Goal: Check status: Check status

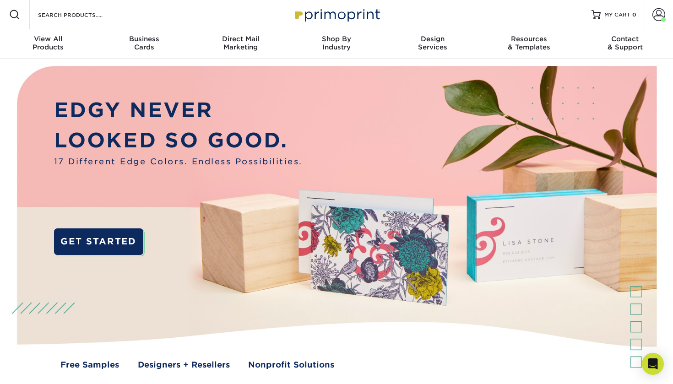
click at [402, 128] on img at bounding box center [336, 225] width 666 height 333
click at [656, 17] on span at bounding box center [658, 14] width 13 height 13
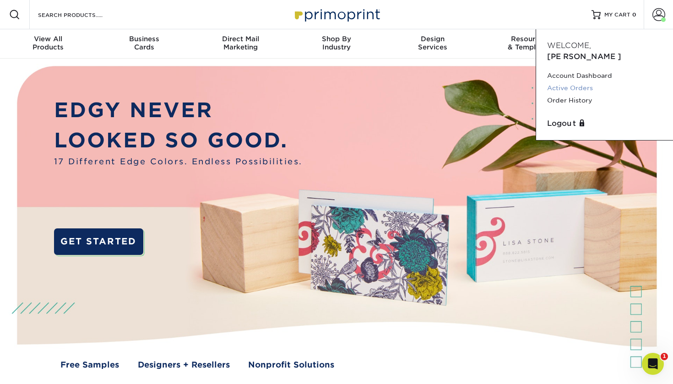
click at [574, 82] on link "Active Orders" at bounding box center [604, 88] width 115 height 12
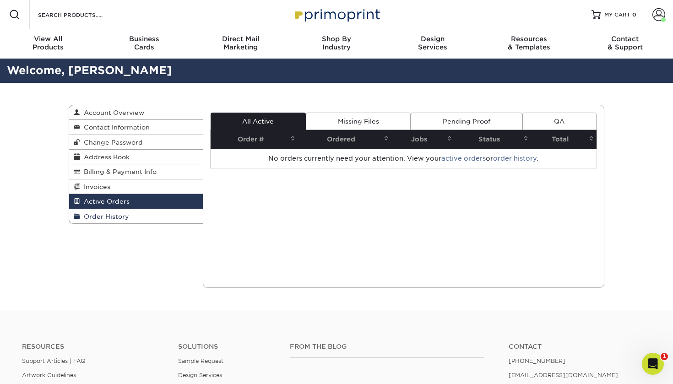
click at [131, 213] on link "Order History" at bounding box center [136, 216] width 134 height 14
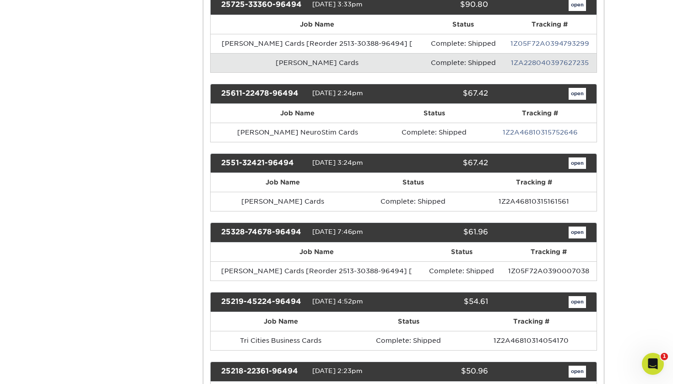
scroll to position [341, 0]
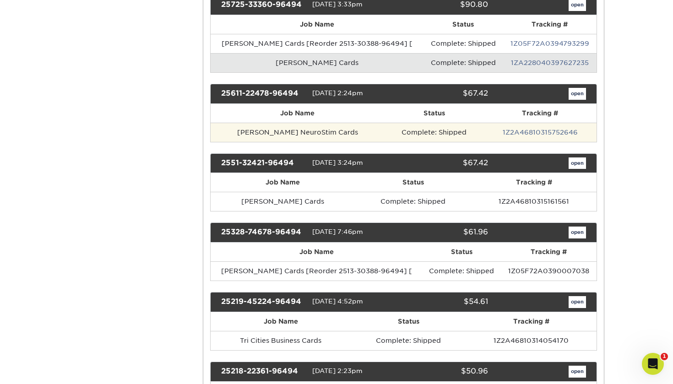
click at [296, 130] on td "[PERSON_NAME] NeuroStim Cards" at bounding box center [297, 132] width 174 height 19
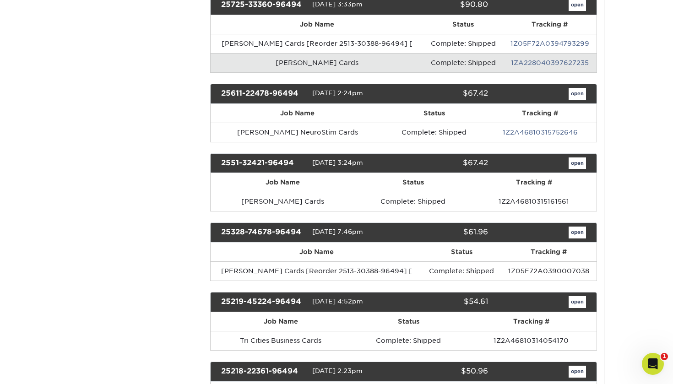
click at [282, 109] on th "Job Name" at bounding box center [297, 113] width 174 height 19
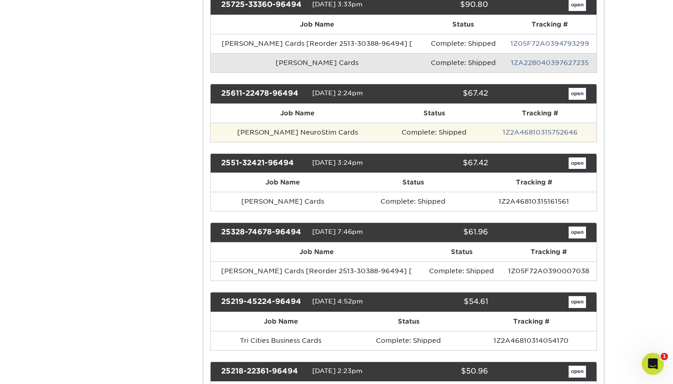
click at [427, 129] on td "Complete: Shipped" at bounding box center [433, 132] width 99 height 19
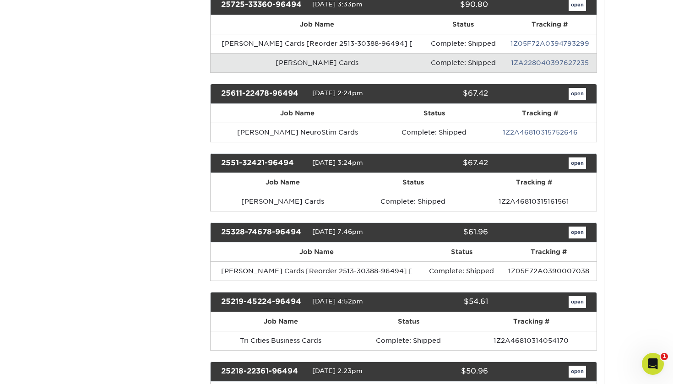
click at [291, 85] on div "25611-22478-96494 [DATE] 2:24pm $67.42 open" at bounding box center [403, 94] width 387 height 20
click at [368, 84] on div "25611-22478-96494 [DATE] 2:24pm $67.42 open" at bounding box center [403, 94] width 387 height 20
click at [573, 92] on link "open" at bounding box center [576, 94] width 17 height 12
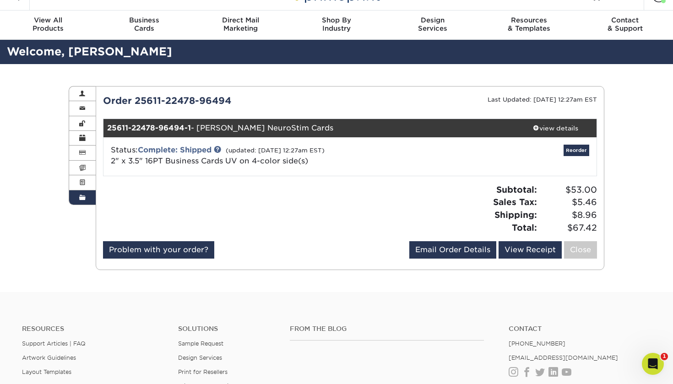
scroll to position [20, 0]
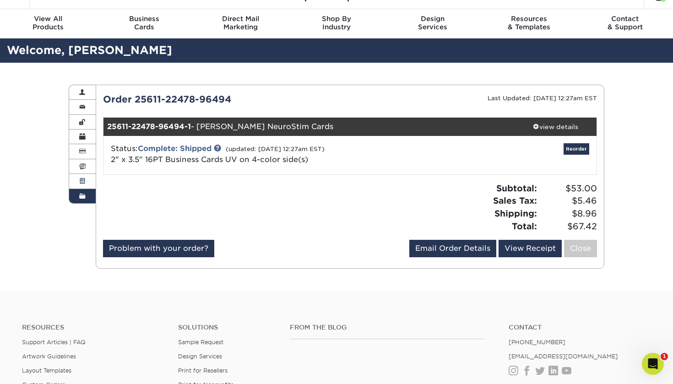
click at [82, 179] on span at bounding box center [82, 181] width 6 height 7
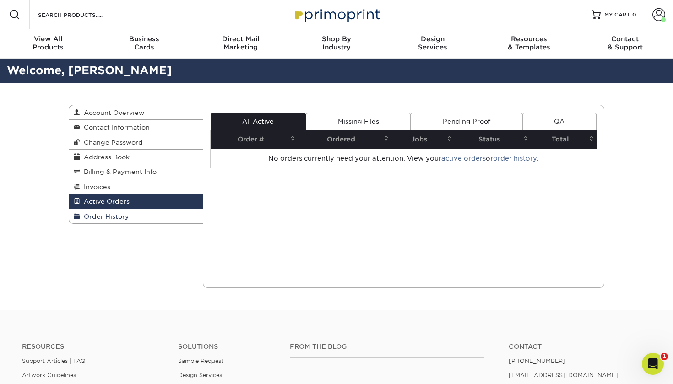
click at [138, 211] on link "Order History" at bounding box center [136, 216] width 134 height 14
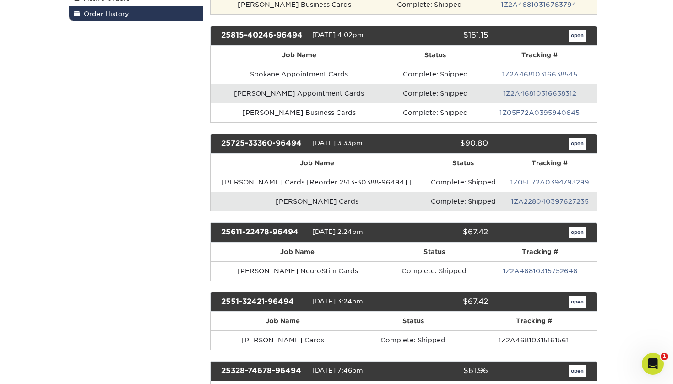
scroll to position [258, 0]
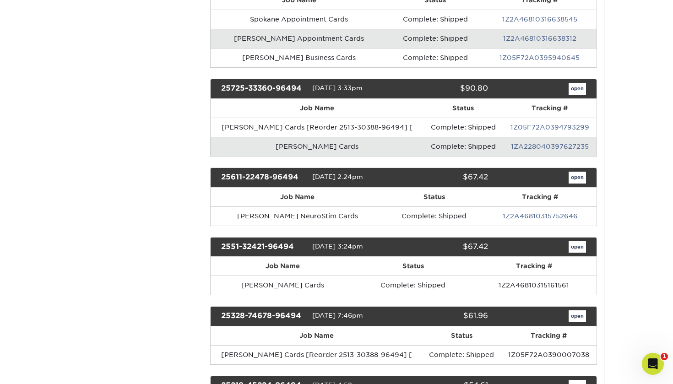
click at [571, 178] on link "open" at bounding box center [576, 178] width 17 height 12
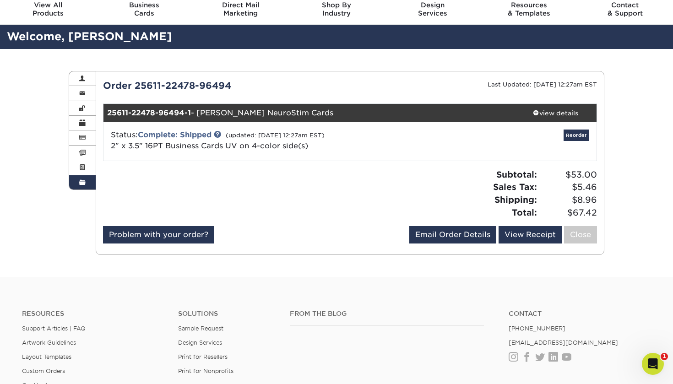
scroll to position [35, 0]
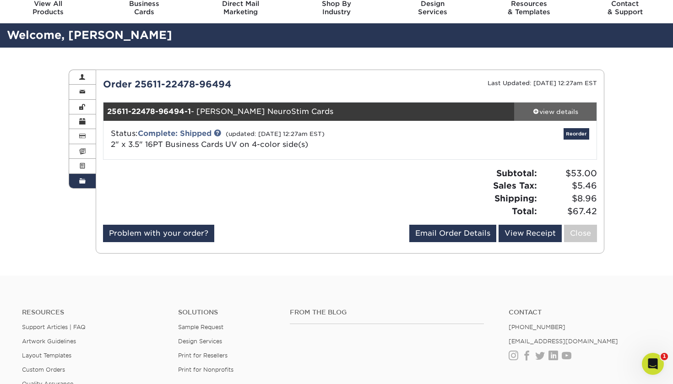
click at [550, 113] on div "view details" at bounding box center [555, 111] width 82 height 9
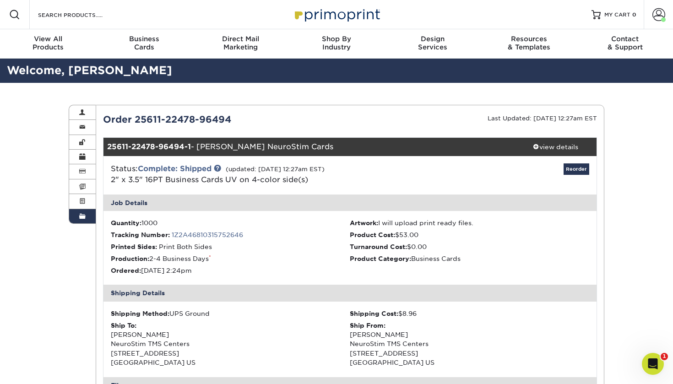
scroll to position [0, 0]
click at [93, 211] on link "Order History" at bounding box center [82, 216] width 27 height 14
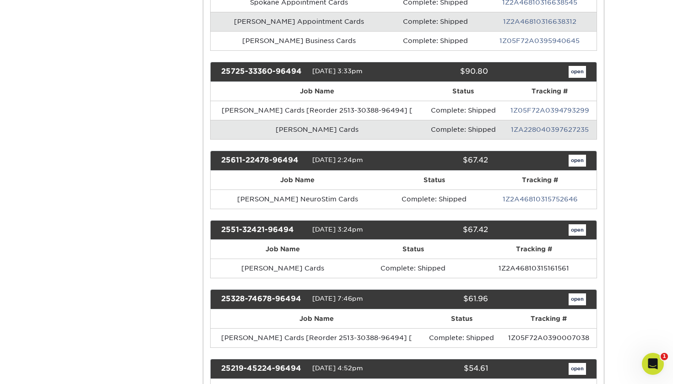
scroll to position [275, 0]
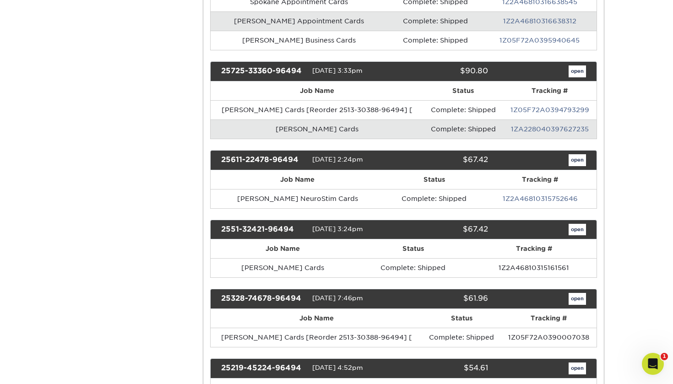
click at [576, 229] on link "open" at bounding box center [576, 230] width 17 height 12
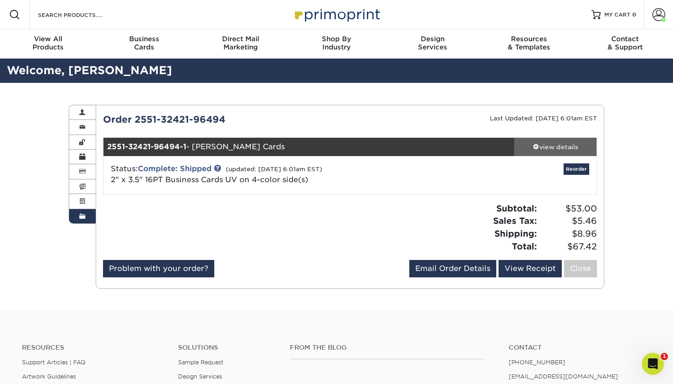
click at [571, 149] on div "view details" at bounding box center [555, 146] width 82 height 9
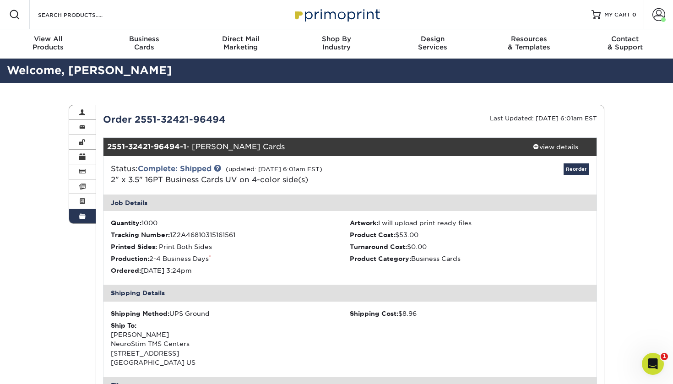
click at [85, 214] on span at bounding box center [82, 216] width 6 height 7
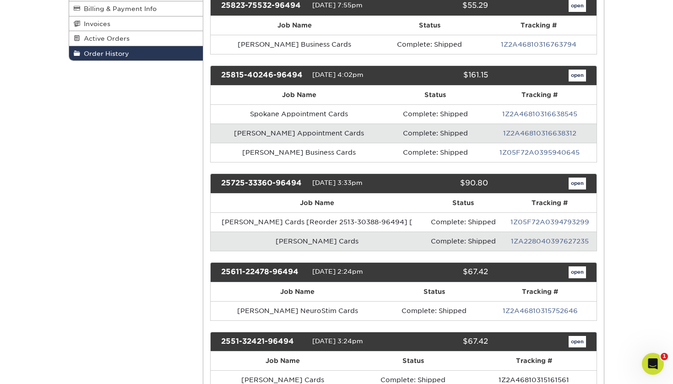
scroll to position [231, 0]
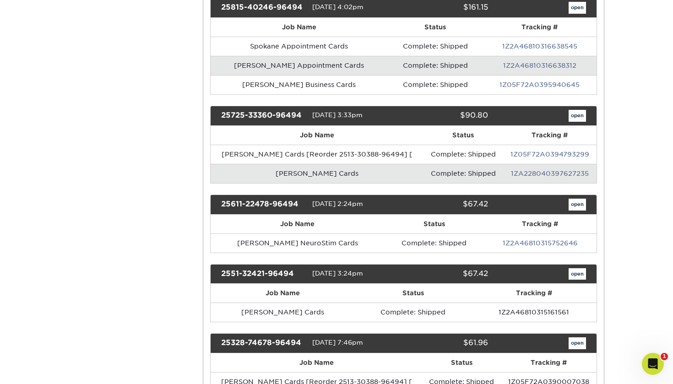
click at [565, 115] on div "open" at bounding box center [544, 116] width 98 height 12
click at [570, 115] on link "open" at bounding box center [576, 116] width 17 height 12
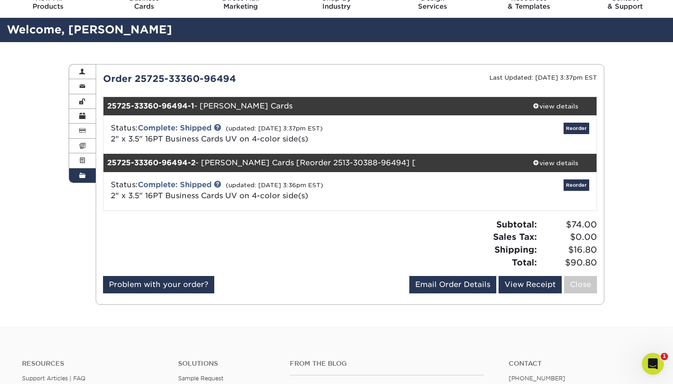
scroll to position [41, 0]
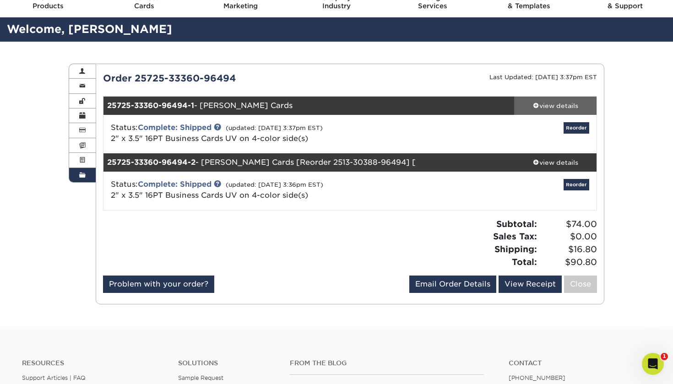
click at [570, 107] on div "view details" at bounding box center [555, 105] width 82 height 9
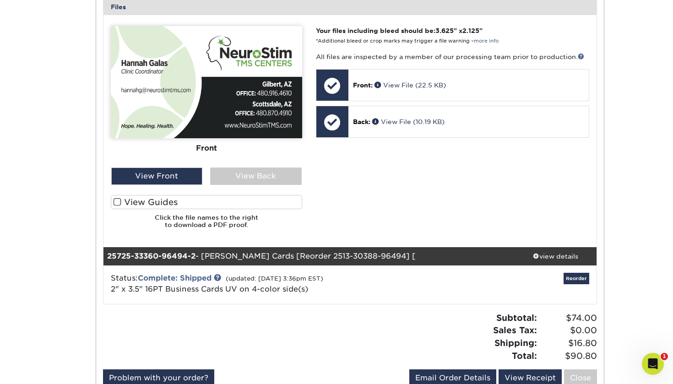
scroll to position [379, 0]
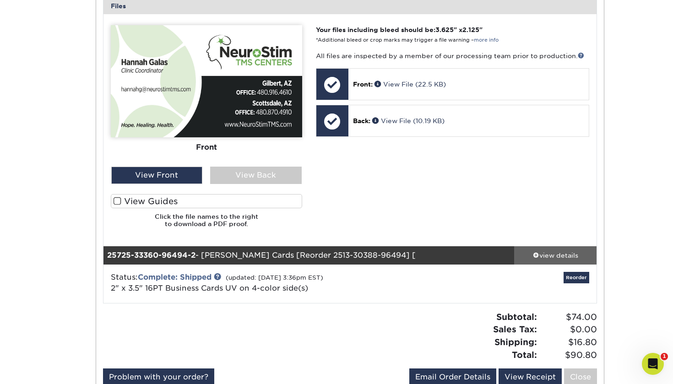
click at [548, 250] on div "view details" at bounding box center [555, 254] width 82 height 9
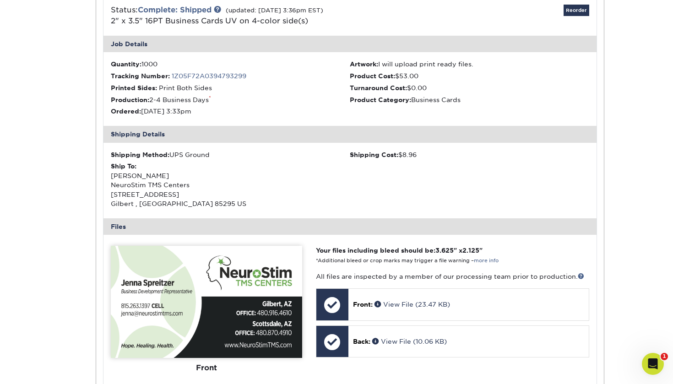
scroll to position [716, 0]
